Goal: Check status: Check status

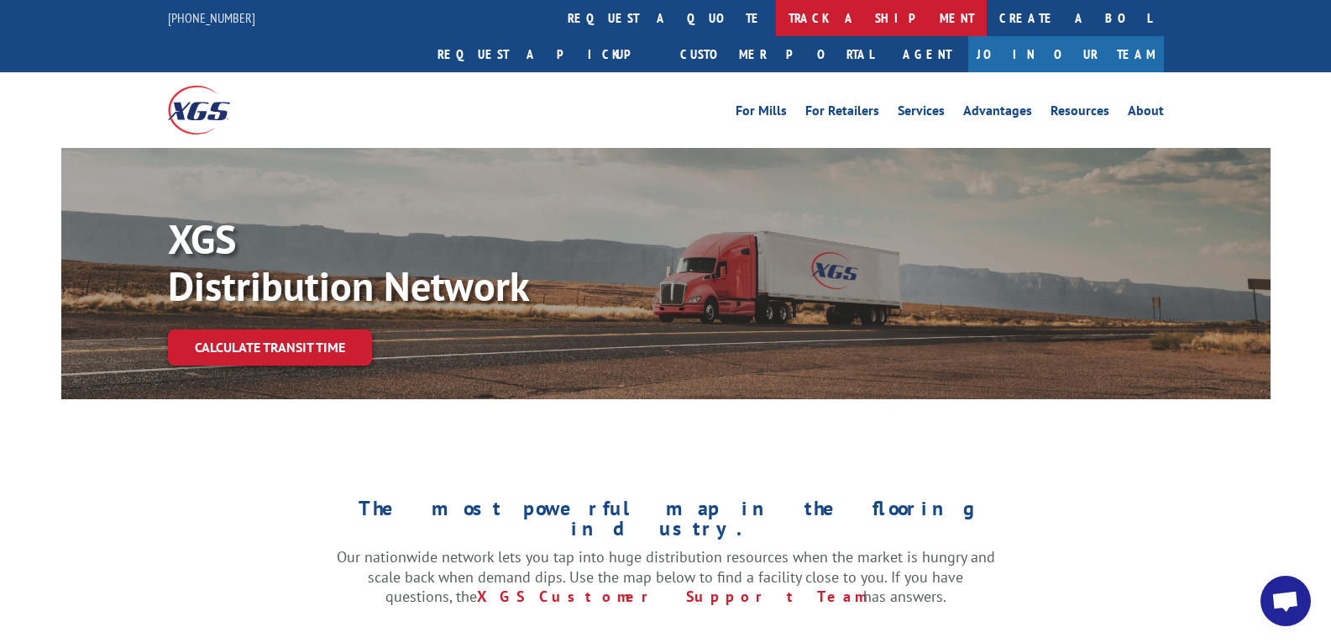
click at [776, 18] on link "track a shipment" at bounding box center [881, 18] width 211 height 36
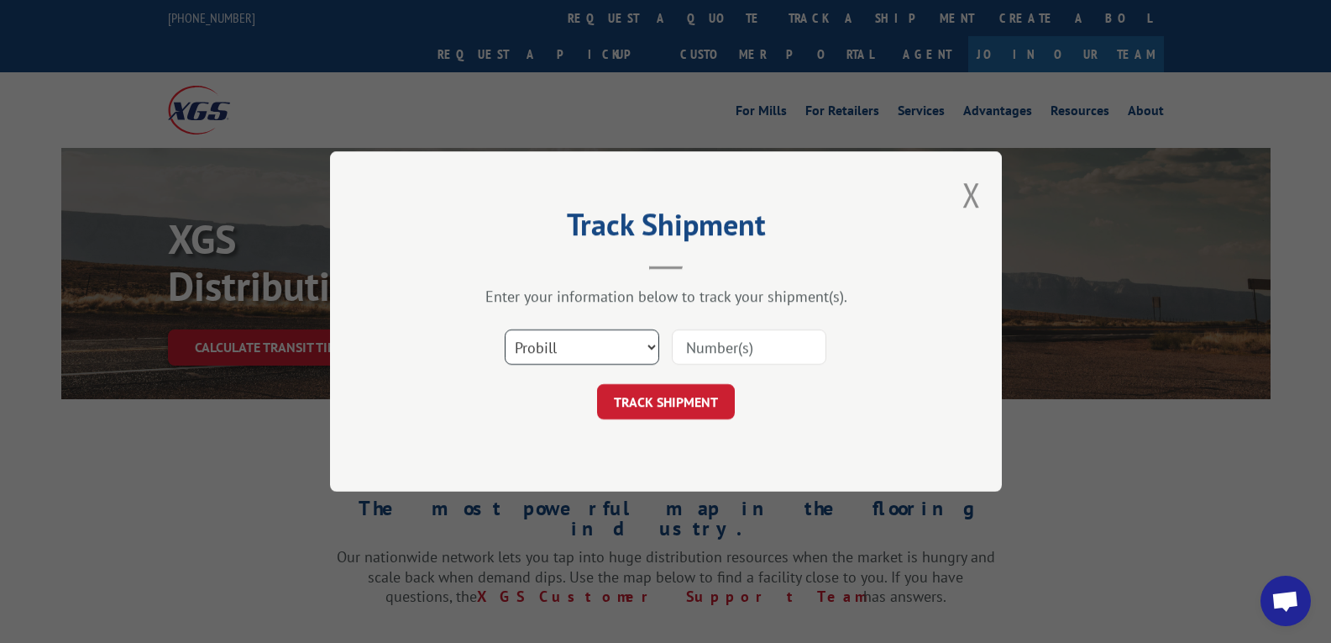
click at [589, 354] on select "Select category... Probill BOL PO" at bounding box center [582, 346] width 155 height 35
select select "bol"
click at [505, 329] on select "Select category... Probill BOL PO" at bounding box center [582, 346] width 155 height 35
click at [751, 350] on input at bounding box center [749, 346] width 155 height 35
type input "209842"
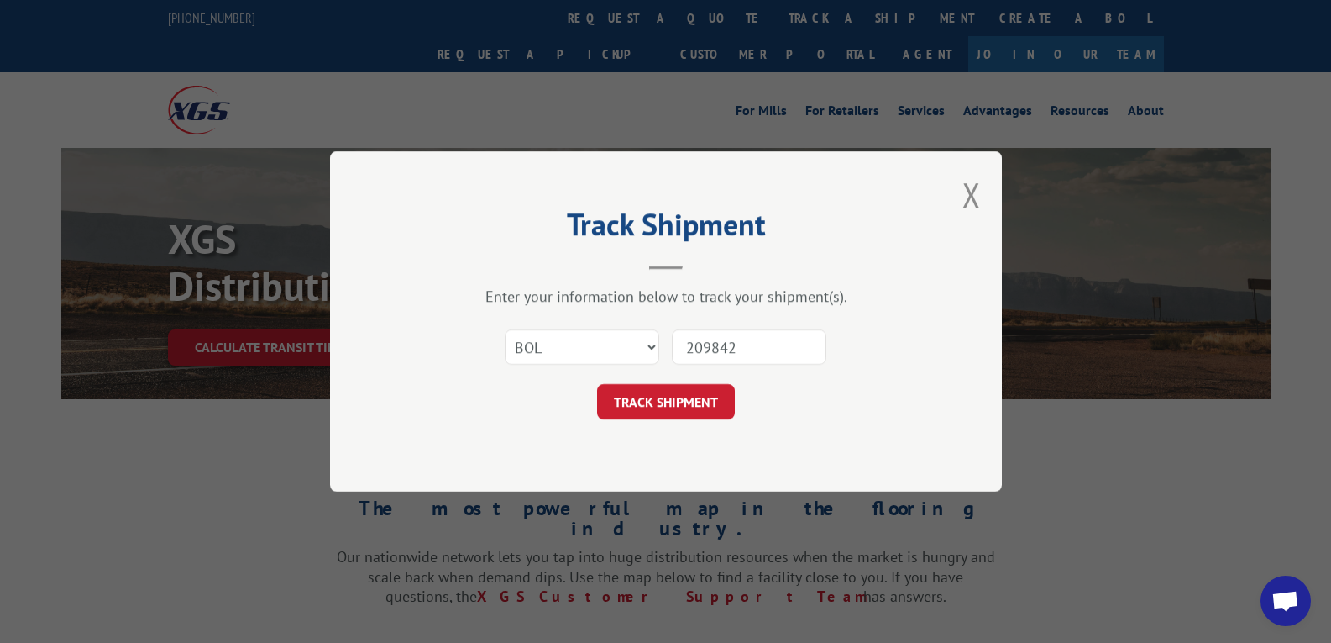
click button "TRACK SHIPMENT" at bounding box center [666, 401] width 138 height 35
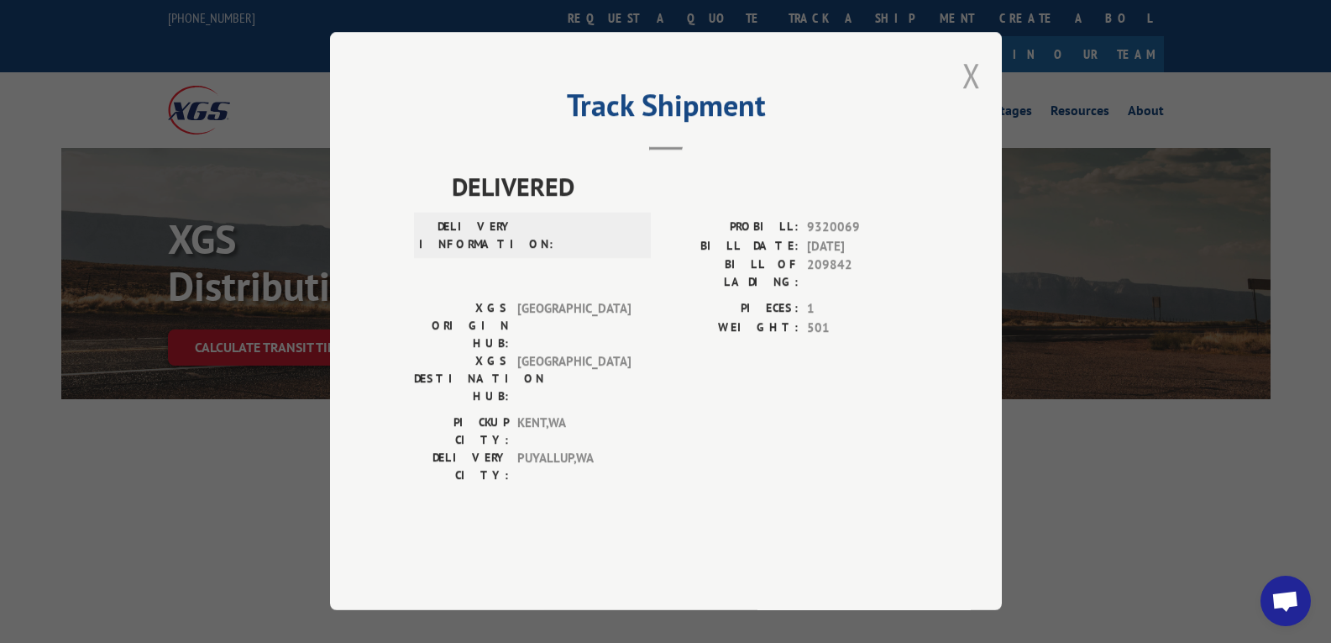
click at [963, 97] on button "Close modal" at bounding box center [972, 75] width 18 height 45
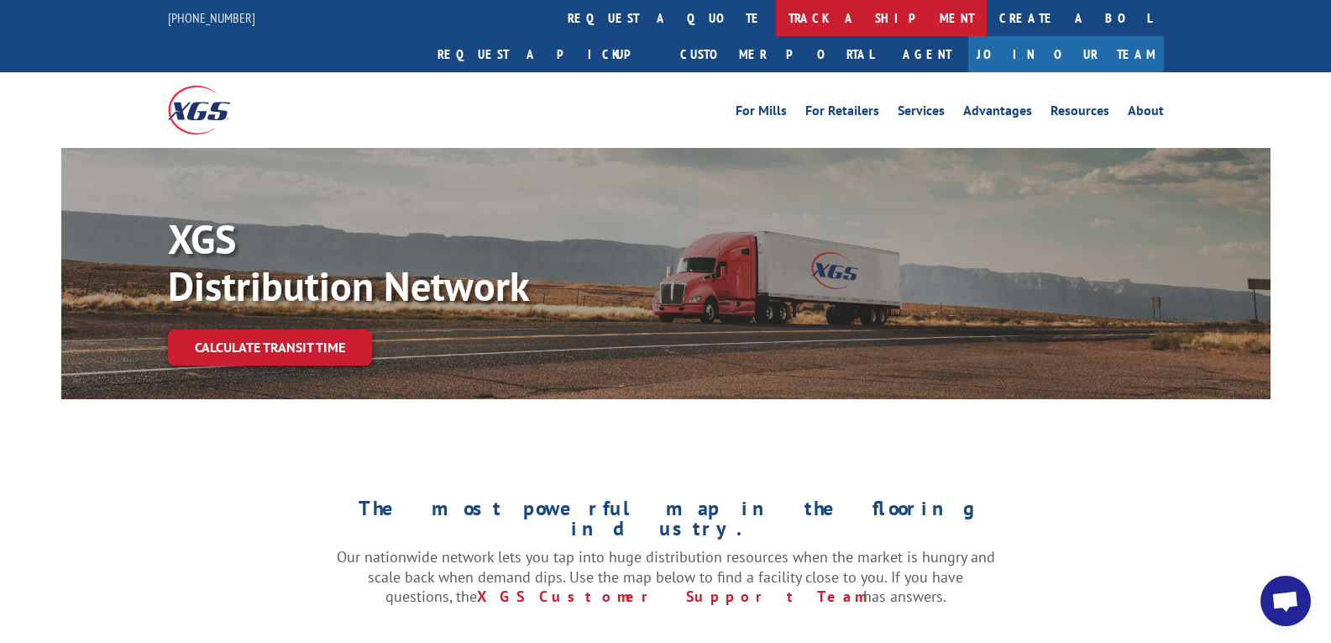
click at [776, 20] on link "track a shipment" at bounding box center [881, 18] width 211 height 36
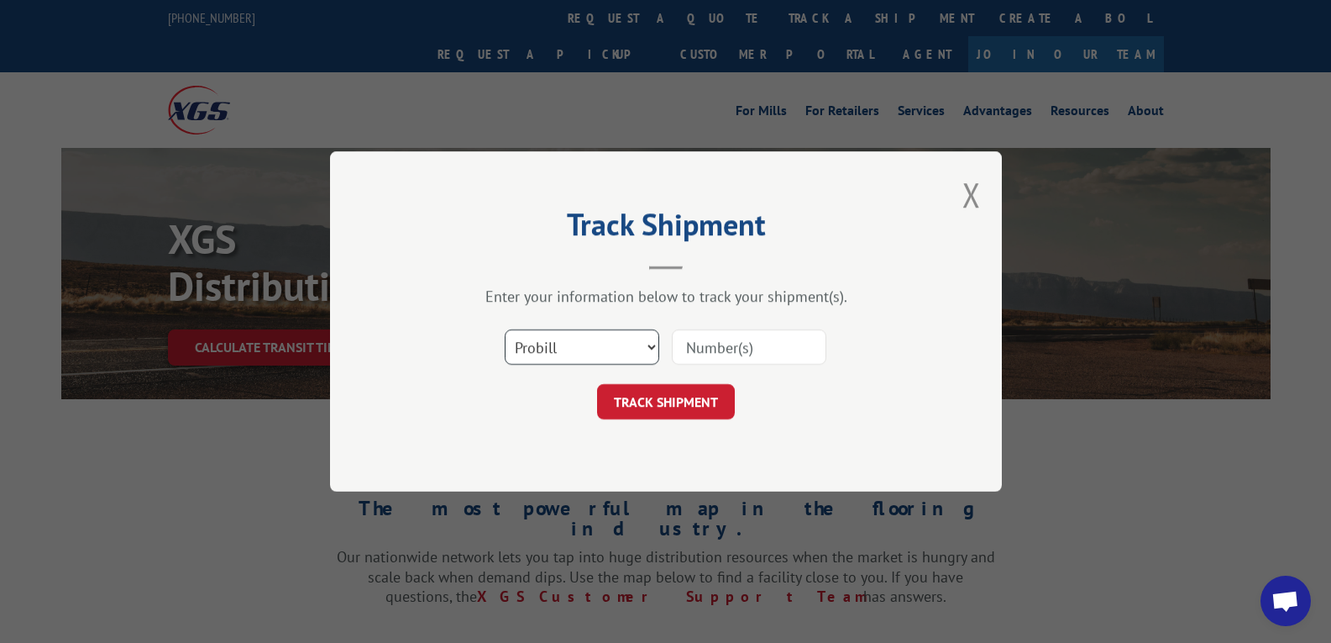
click at [604, 348] on select "Select category... Probill BOL PO" at bounding box center [582, 346] width 155 height 35
select select "bol"
click at [505, 329] on select "Select category... Probill BOL PO" at bounding box center [582, 346] width 155 height 35
click at [711, 351] on input at bounding box center [749, 346] width 155 height 35
type input "209842-002"
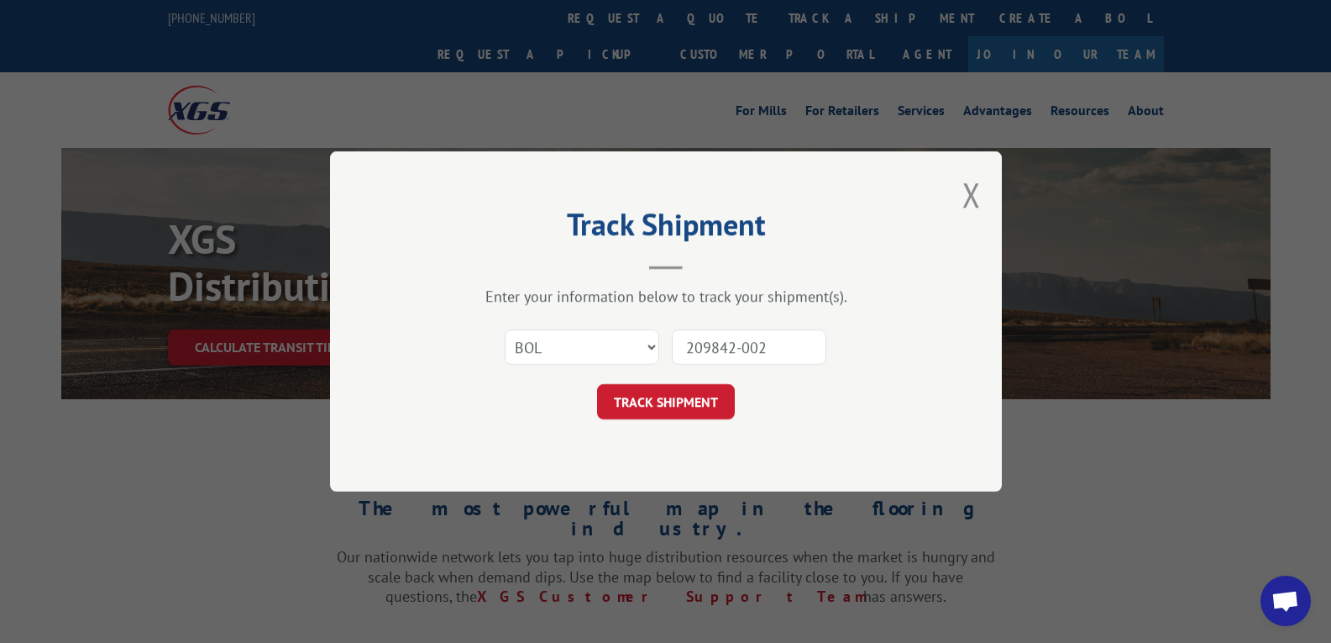
click at [711, 421] on div "Track Shipment Enter your information below to track your shipment(s). Select c…" at bounding box center [666, 321] width 672 height 340
click at [703, 402] on button "TRACK SHIPMENT" at bounding box center [666, 401] width 138 height 35
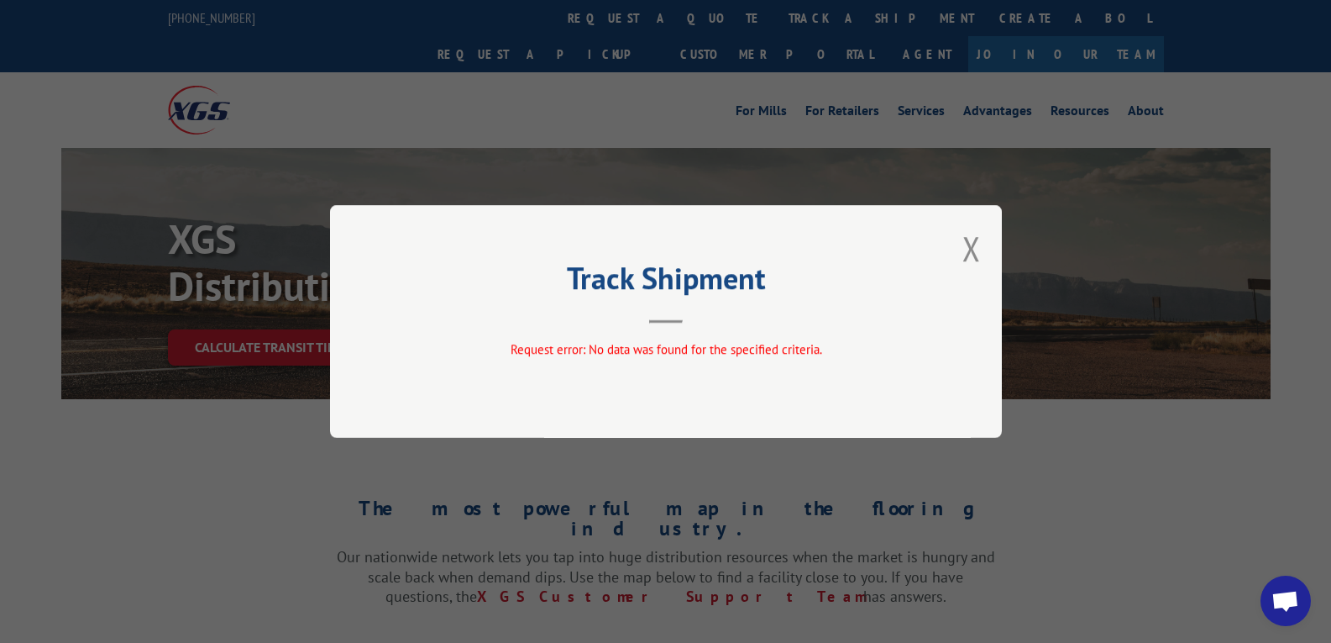
click at [974, 242] on button "Close modal" at bounding box center [972, 248] width 18 height 45
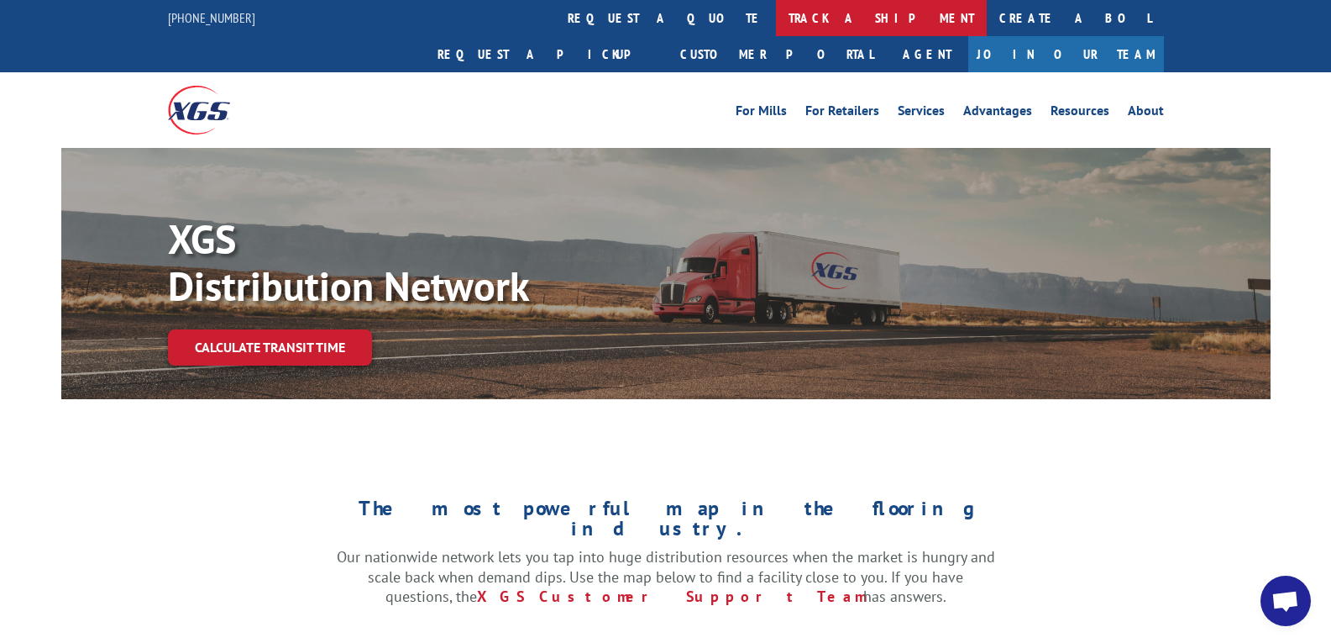
click at [776, 15] on link "track a shipment" at bounding box center [881, 18] width 211 height 36
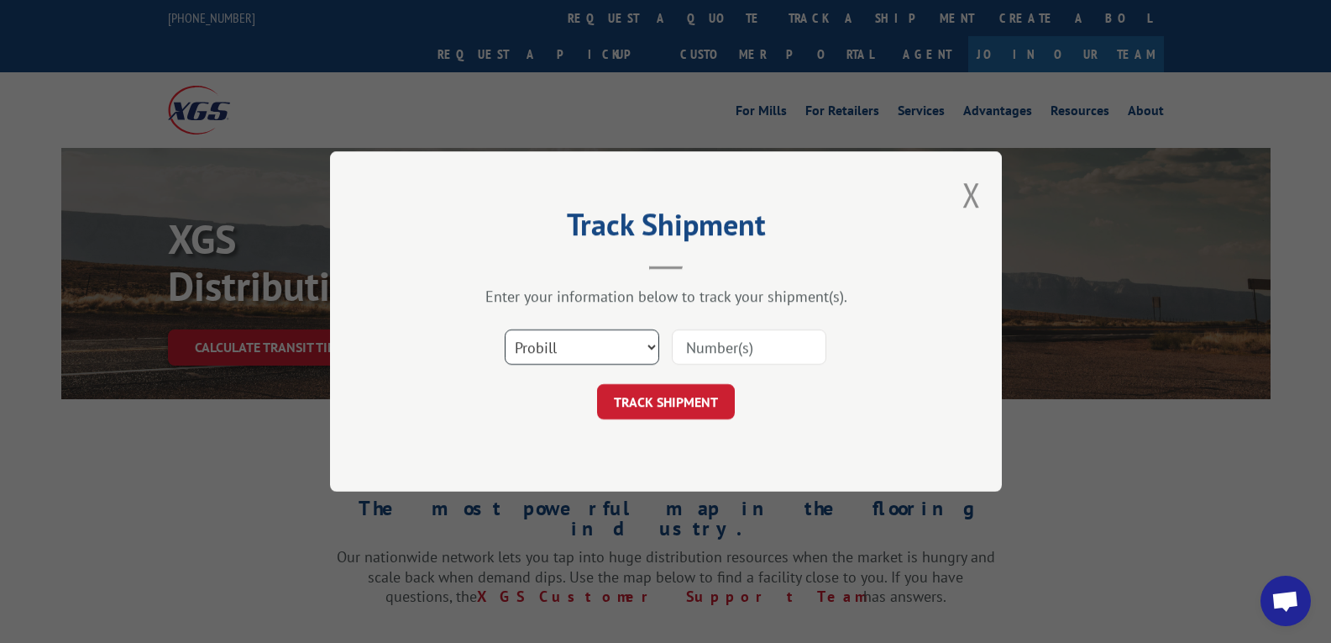
click at [634, 349] on select "Select category... Probill BOL PO" at bounding box center [582, 346] width 155 height 35
select select "bol"
click at [505, 329] on select "Select category... Probill BOL PO" at bounding box center [582, 346] width 155 height 35
click at [741, 346] on input at bounding box center [749, 346] width 155 height 35
type input "209842002"
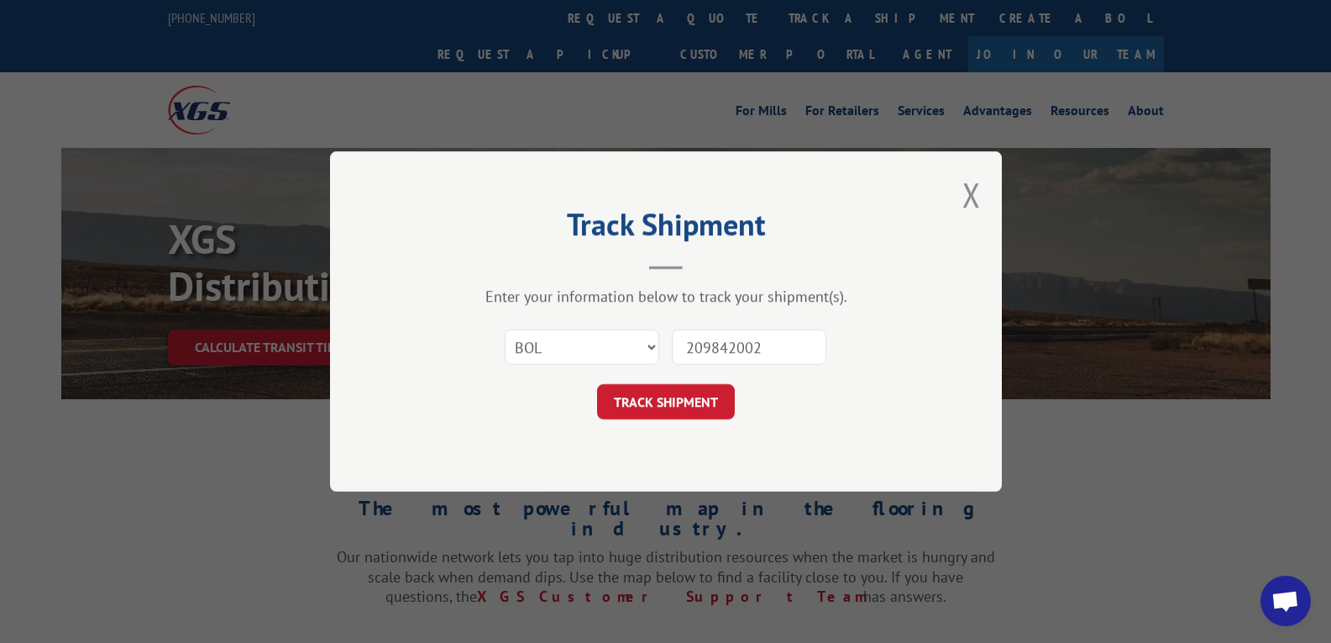
click button "TRACK SHIPMENT" at bounding box center [666, 401] width 138 height 35
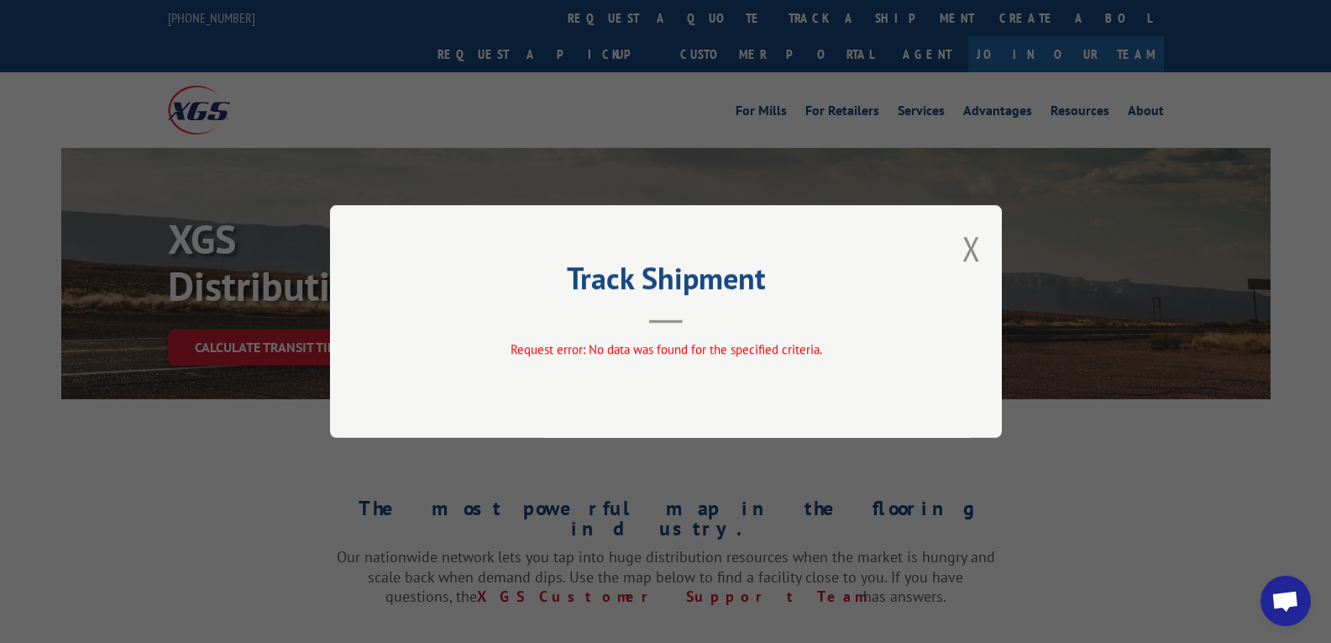
click at [962, 237] on div "Track Shipment Request error: No data was found for the specified criteria." at bounding box center [666, 321] width 672 height 233
click at [975, 247] on button "Close modal" at bounding box center [972, 248] width 18 height 45
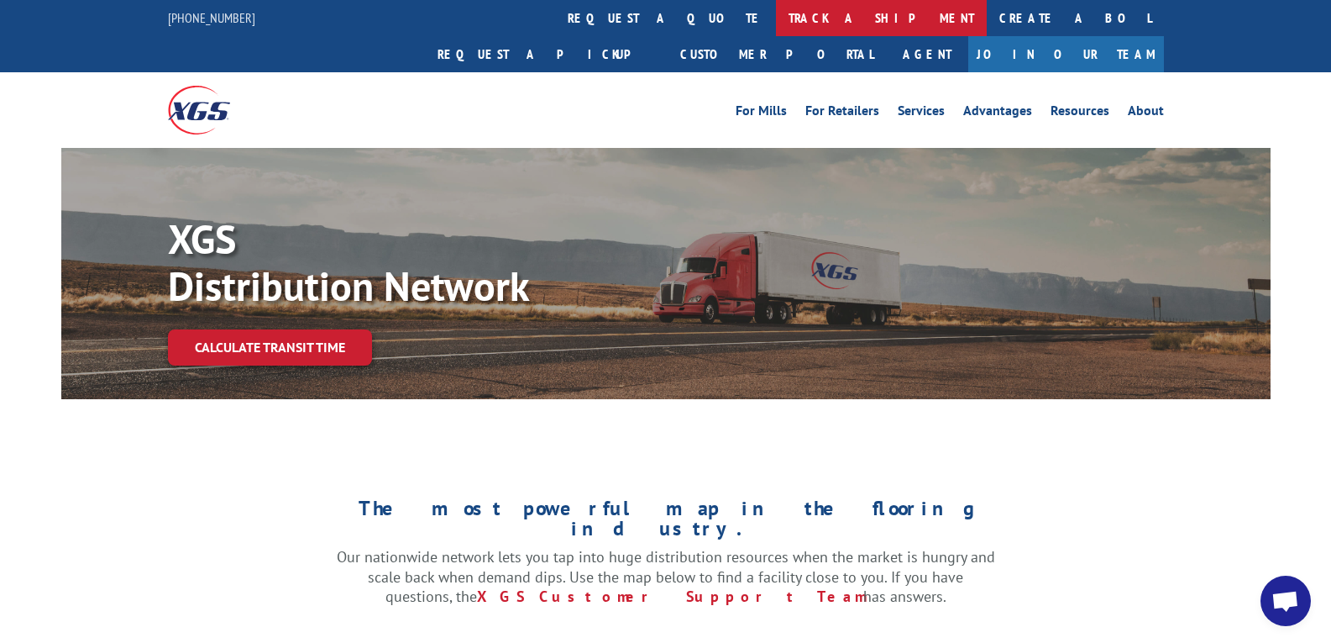
click at [776, 21] on link "track a shipment" at bounding box center [881, 18] width 211 height 36
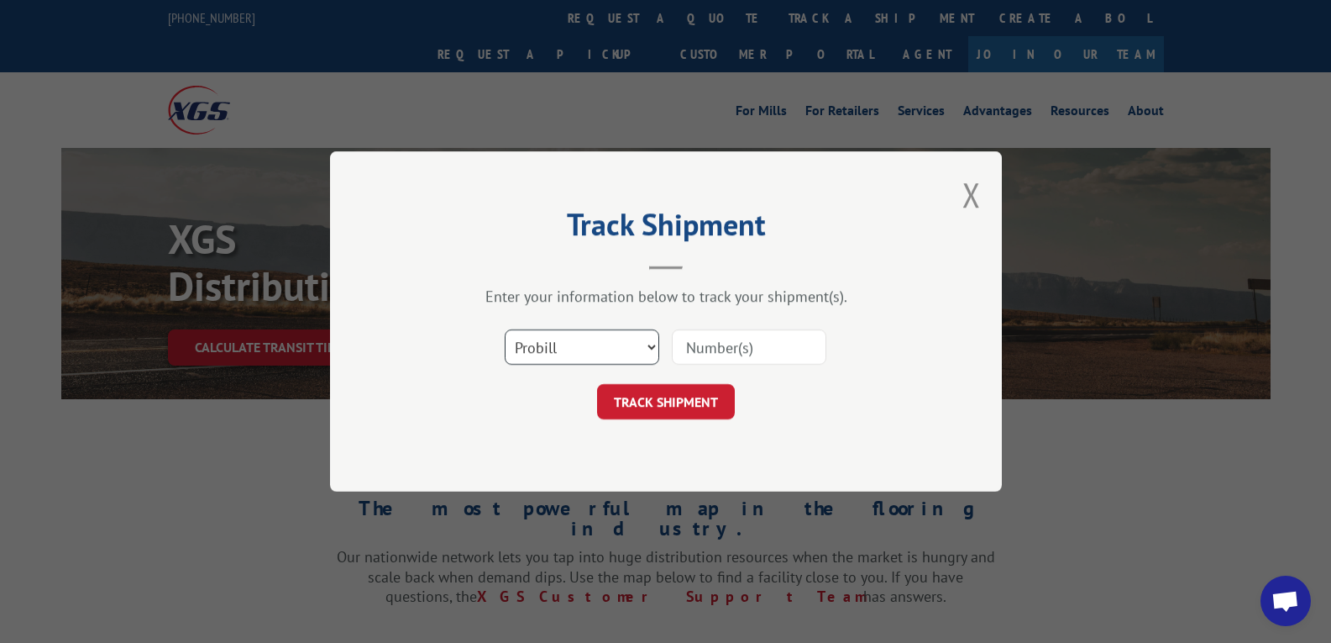
click at [592, 331] on select "Select category... Probill BOL PO" at bounding box center [582, 346] width 155 height 35
select select "bol"
click at [505, 329] on select "Select category... Probill BOL PO" at bounding box center [582, 346] width 155 height 35
click at [748, 345] on input at bounding box center [749, 346] width 155 height 35
type input "209842"
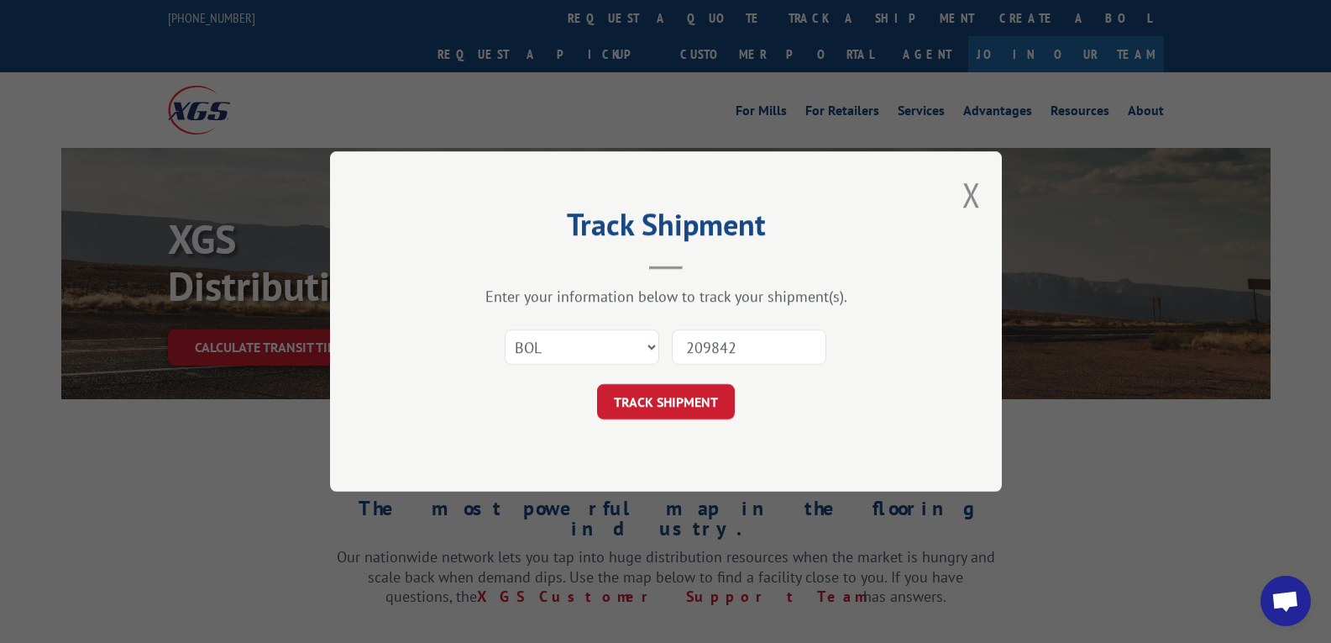
click button "TRACK SHIPMENT" at bounding box center [666, 401] width 138 height 35
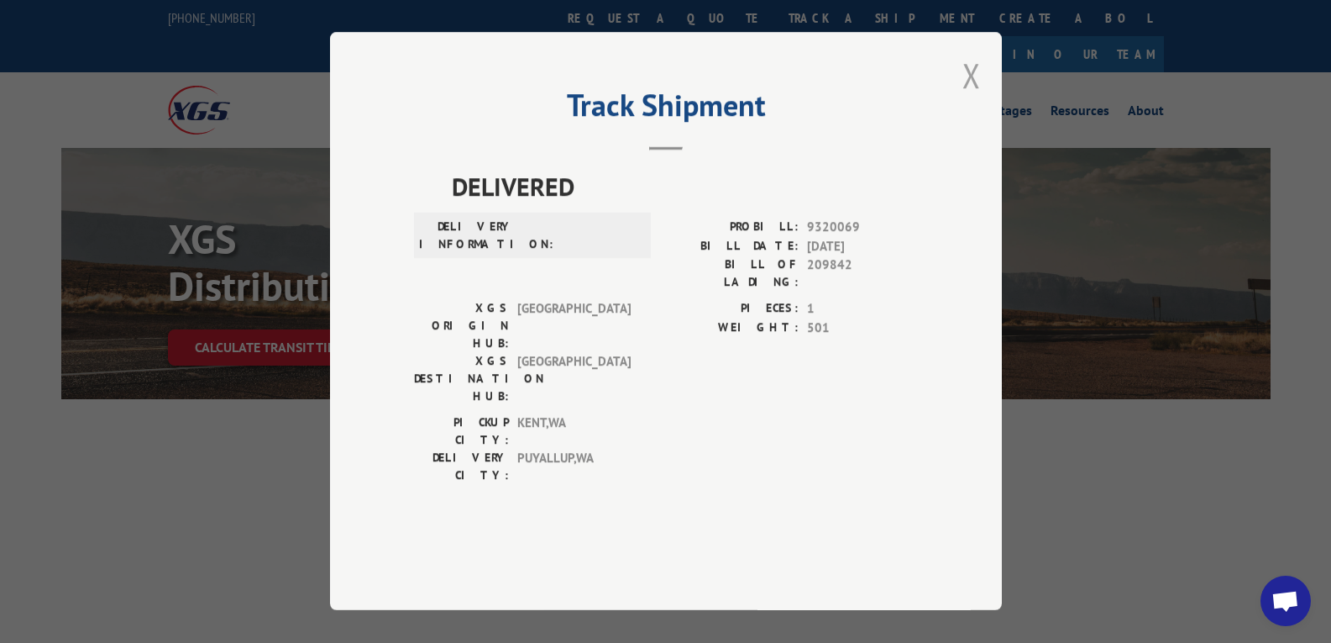
click at [980, 97] on button "Close modal" at bounding box center [972, 75] width 18 height 45
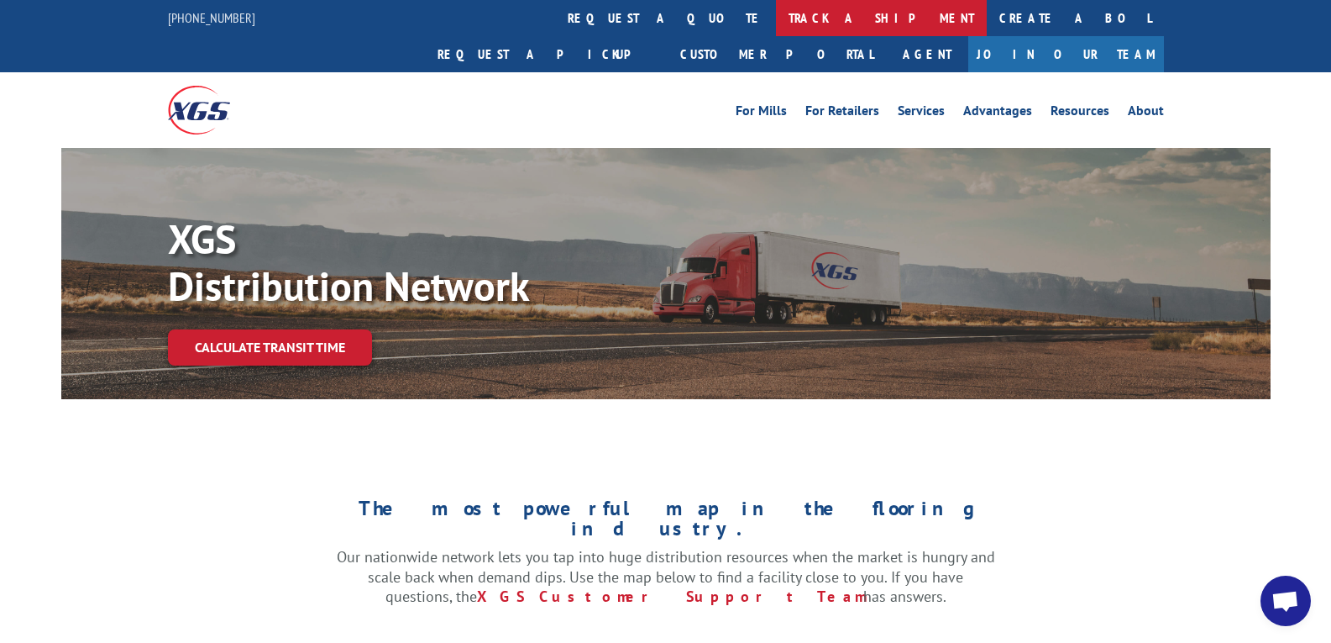
click at [776, 20] on link "track a shipment" at bounding box center [881, 18] width 211 height 36
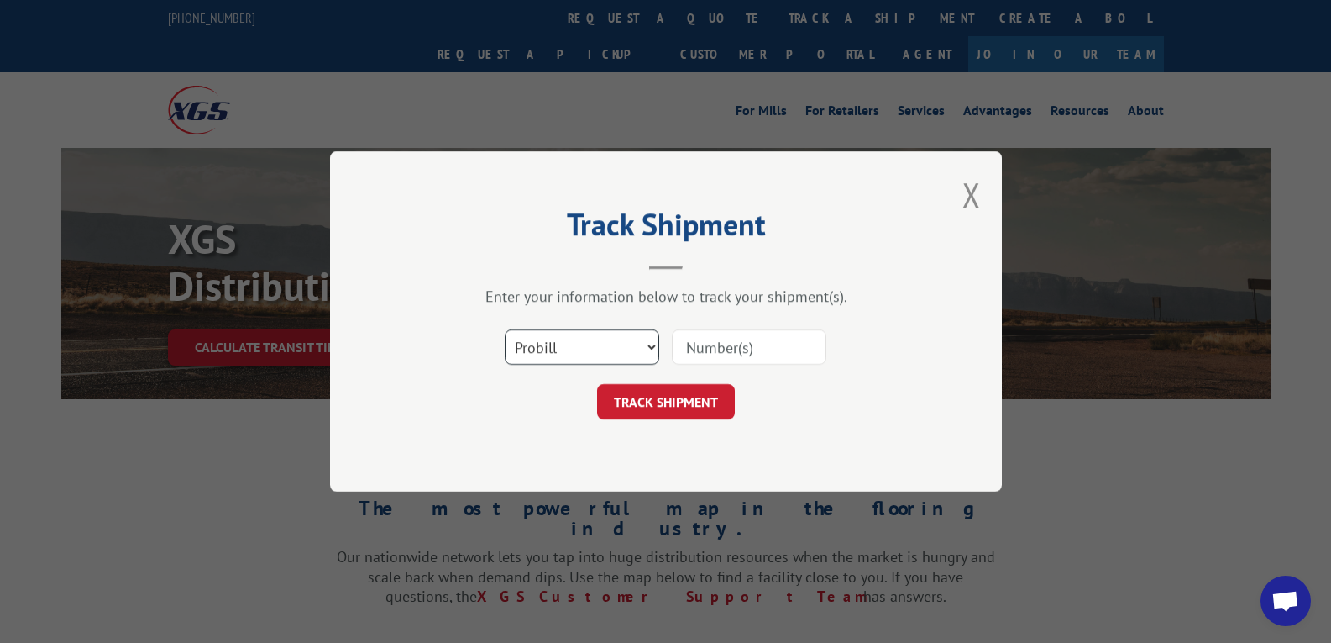
click at [601, 344] on select "Select category... Probill BOL PO" at bounding box center [582, 346] width 155 height 35
select select "bol"
click at [505, 329] on select "Select category... Probill BOL PO" at bounding box center [582, 346] width 155 height 35
click at [707, 351] on input at bounding box center [749, 346] width 155 height 35
type input "209842"
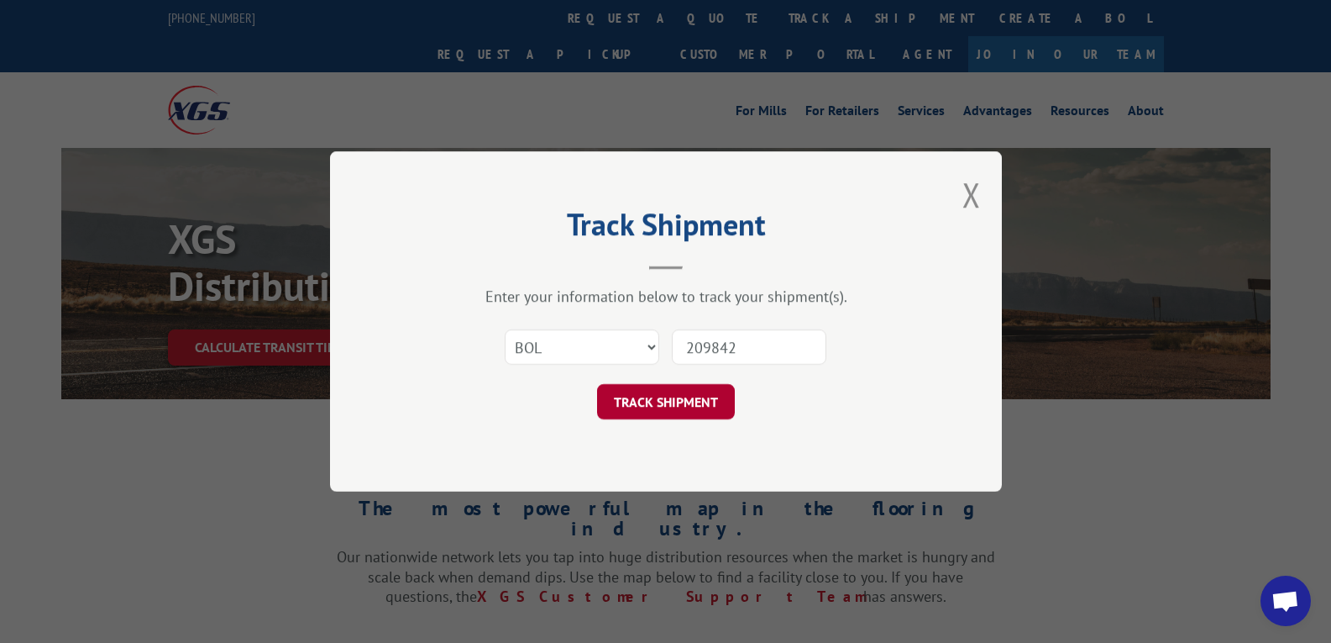
click at [681, 394] on button "TRACK SHIPMENT" at bounding box center [666, 401] width 138 height 35
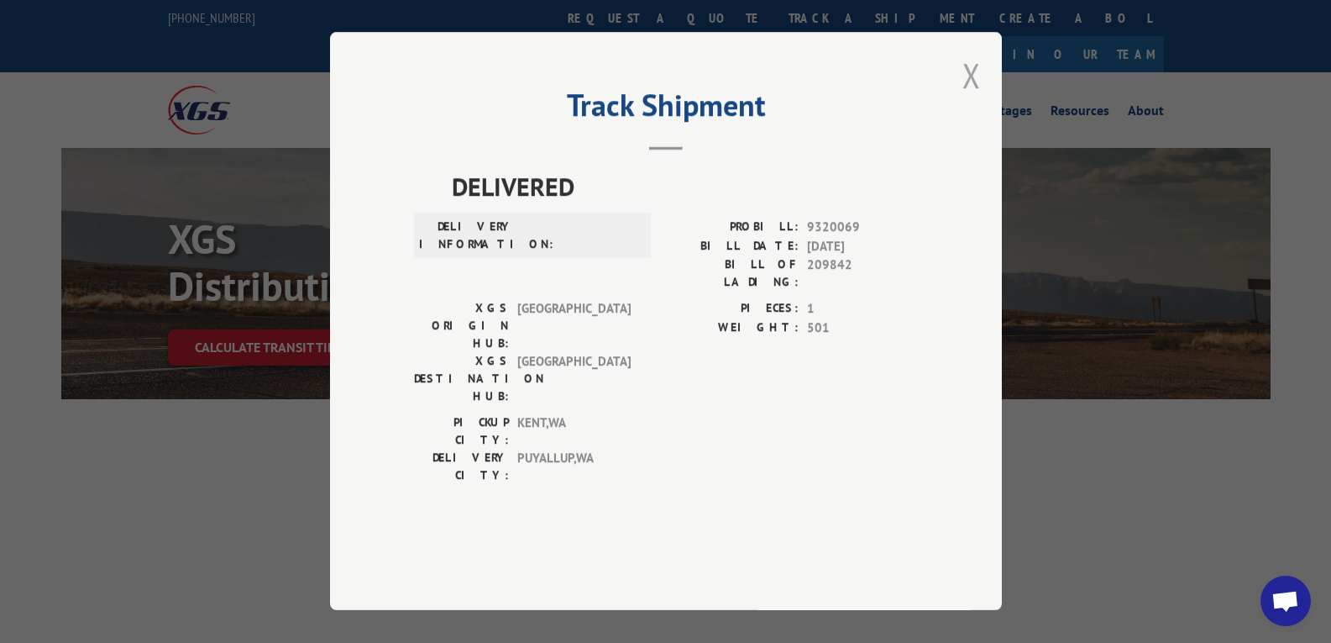
click at [979, 97] on button "Close modal" at bounding box center [972, 75] width 18 height 45
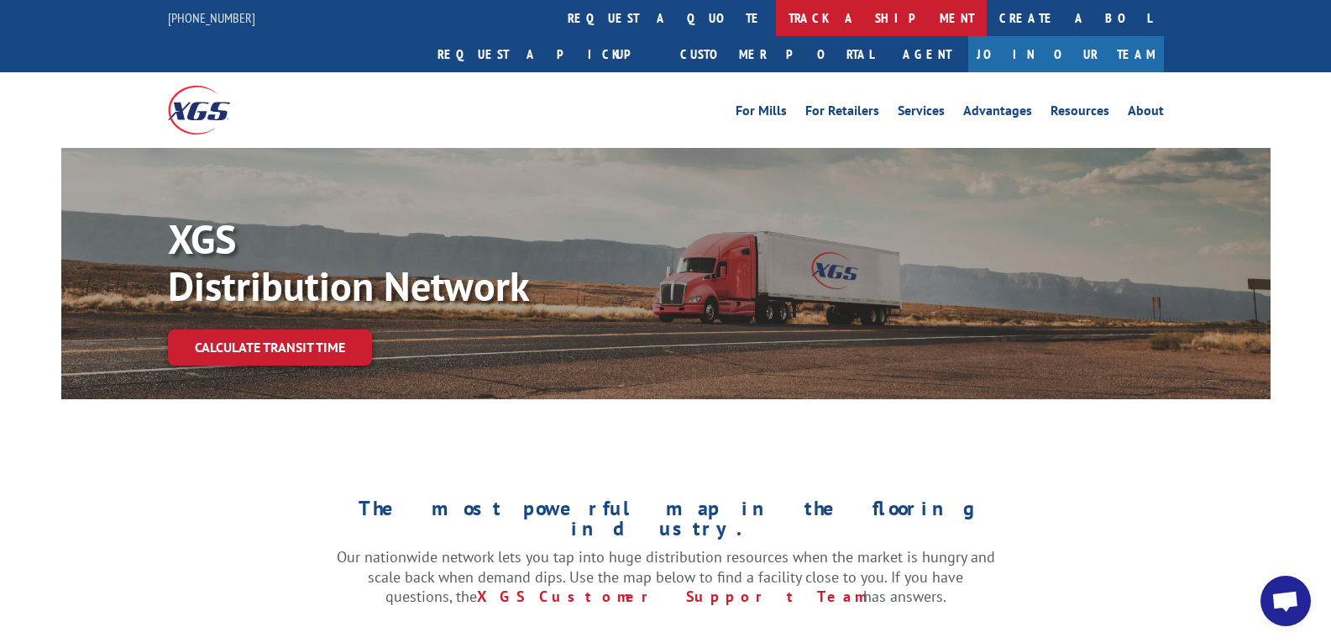
click at [776, 19] on link "track a shipment" at bounding box center [881, 18] width 211 height 36
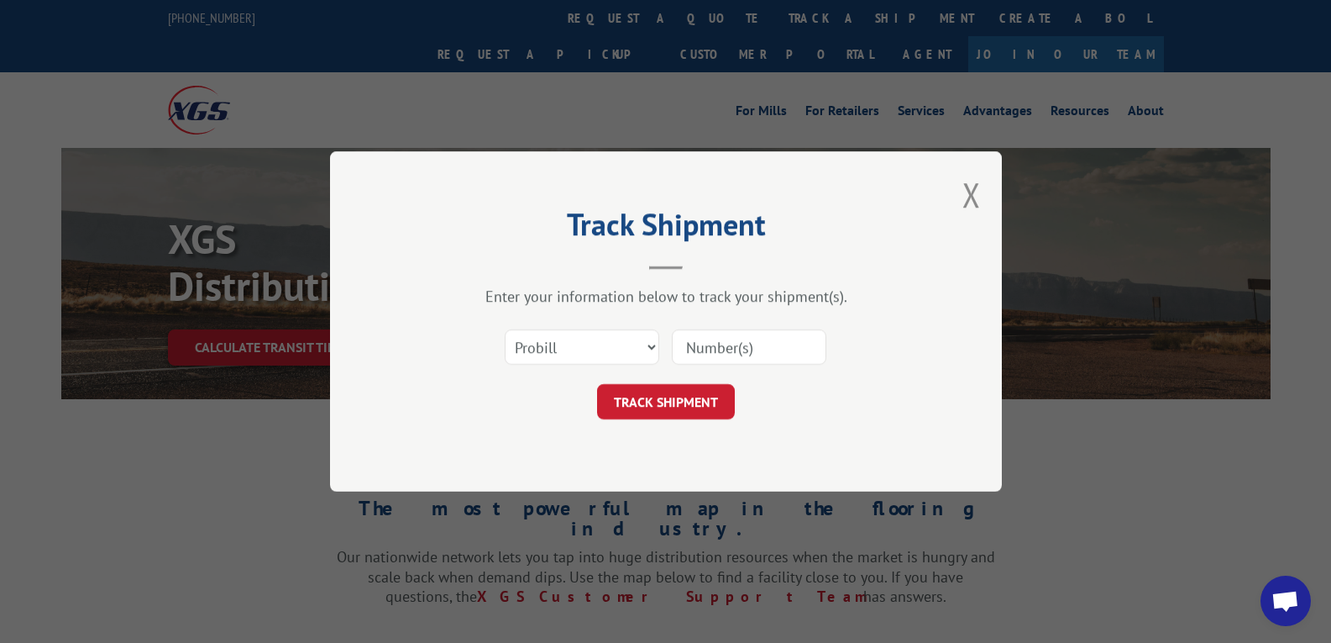
click at [721, 348] on input at bounding box center [749, 346] width 155 height 35
type input "17672437"
click button "TRACK SHIPMENT" at bounding box center [666, 401] width 138 height 35
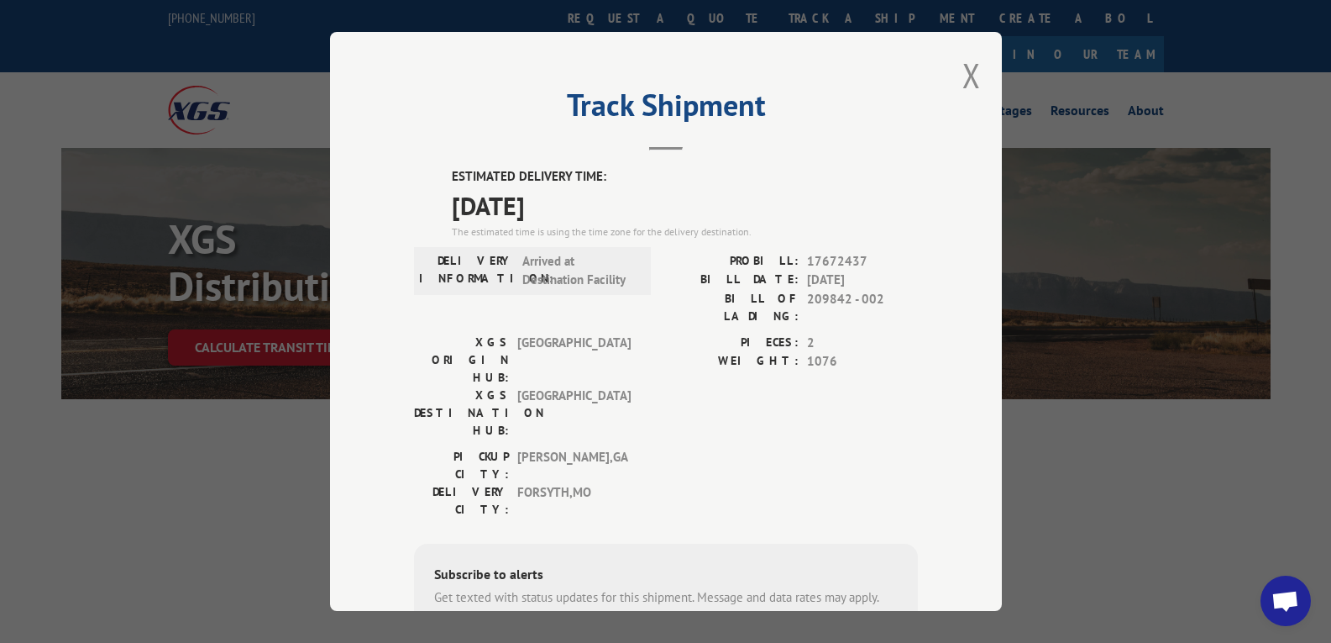
click at [951, 63] on div "Track Shipment ESTIMATED DELIVERY TIME: [DATE] The estimated time is using the …" at bounding box center [666, 321] width 672 height 579
click at [963, 68] on button "Close modal" at bounding box center [972, 75] width 18 height 45
